Goal: Task Accomplishment & Management: Manage account settings

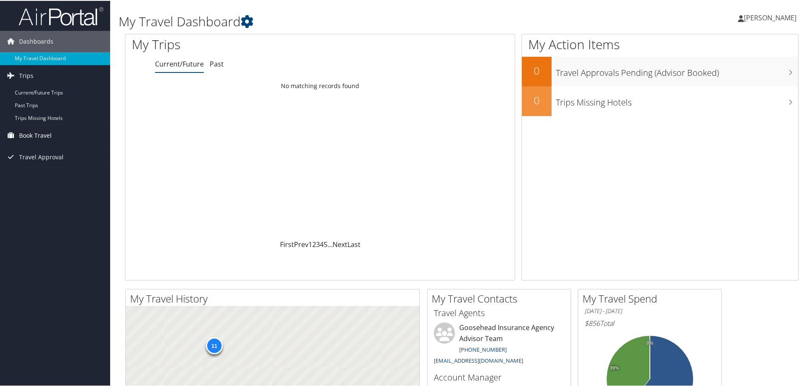
click at [44, 134] on span "Book Travel" at bounding box center [35, 134] width 33 height 21
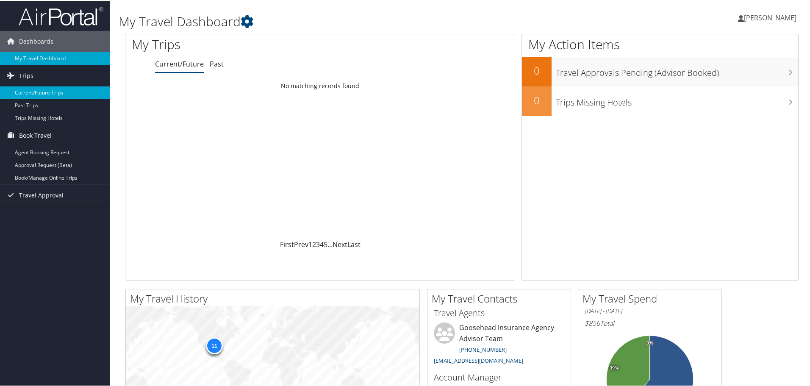
click at [58, 94] on link "Current/Future Trips" at bounding box center [55, 92] width 110 height 13
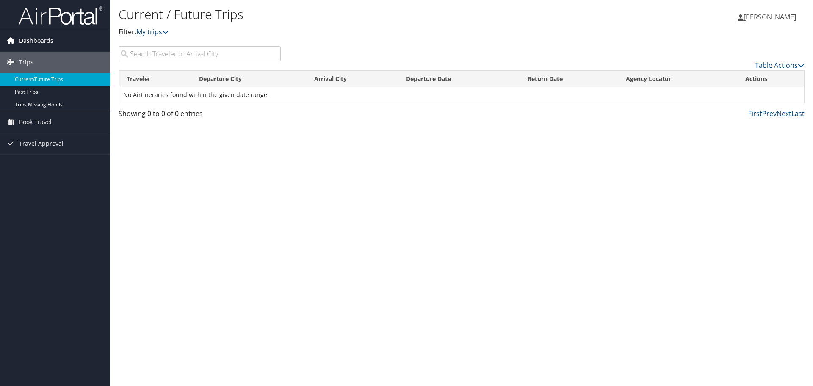
click at [27, 41] on span "Dashboards" at bounding box center [36, 40] width 34 height 21
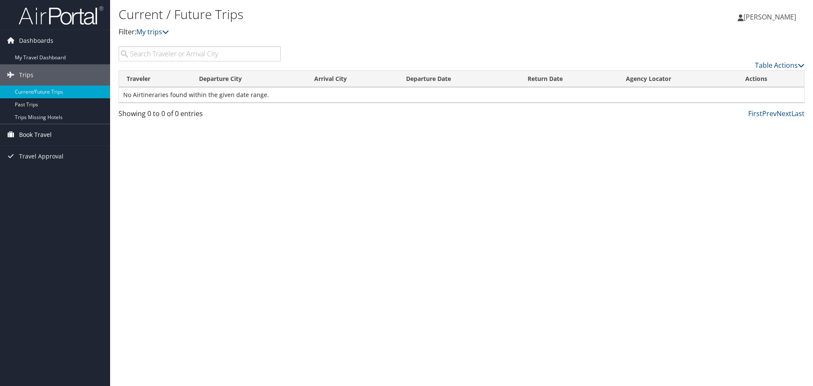
click at [50, 135] on span "Book Travel" at bounding box center [35, 134] width 33 height 21
click at [58, 178] on link "Book/Manage Online Trips" at bounding box center [55, 177] width 110 height 13
